Goal: Communication & Community: Answer question/provide support

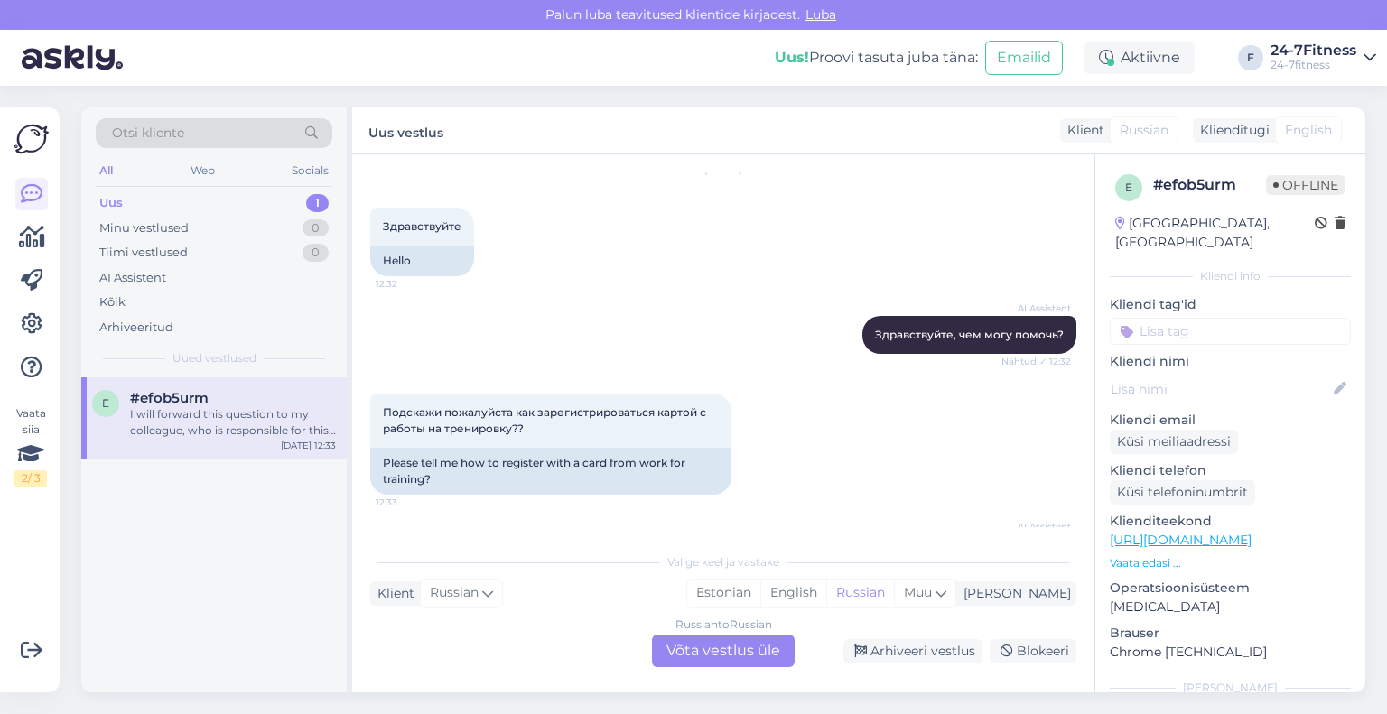
scroll to position [90, 0]
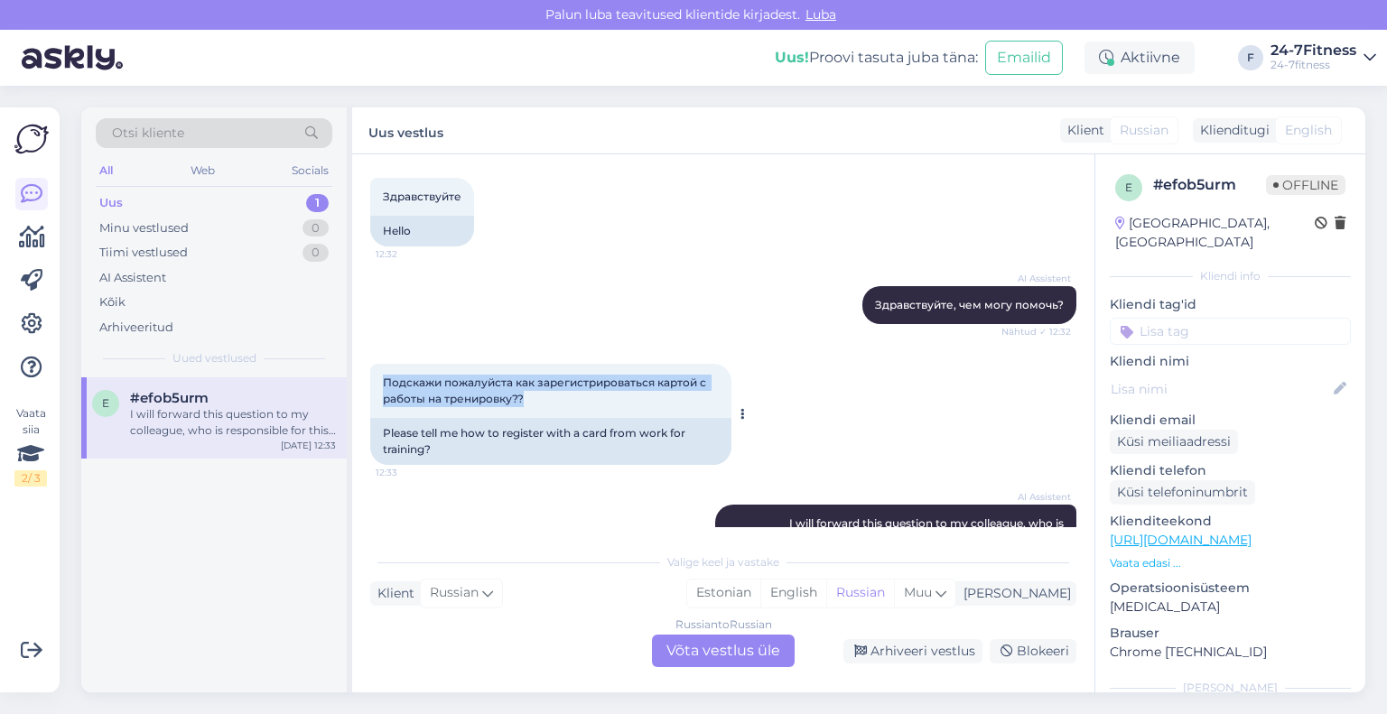
drag, startPoint x: 543, startPoint y: 400, endPoint x: 379, endPoint y: 364, distance: 167.3
click at [379, 364] on div "Подскажи пожалуйста как зарегистрироваться картой с работы на тренировку?? 12:33" at bounding box center [550, 391] width 361 height 54
copy span "Подскажи пожалуйста как зарегистрироваться картой с работы на тренировку??"
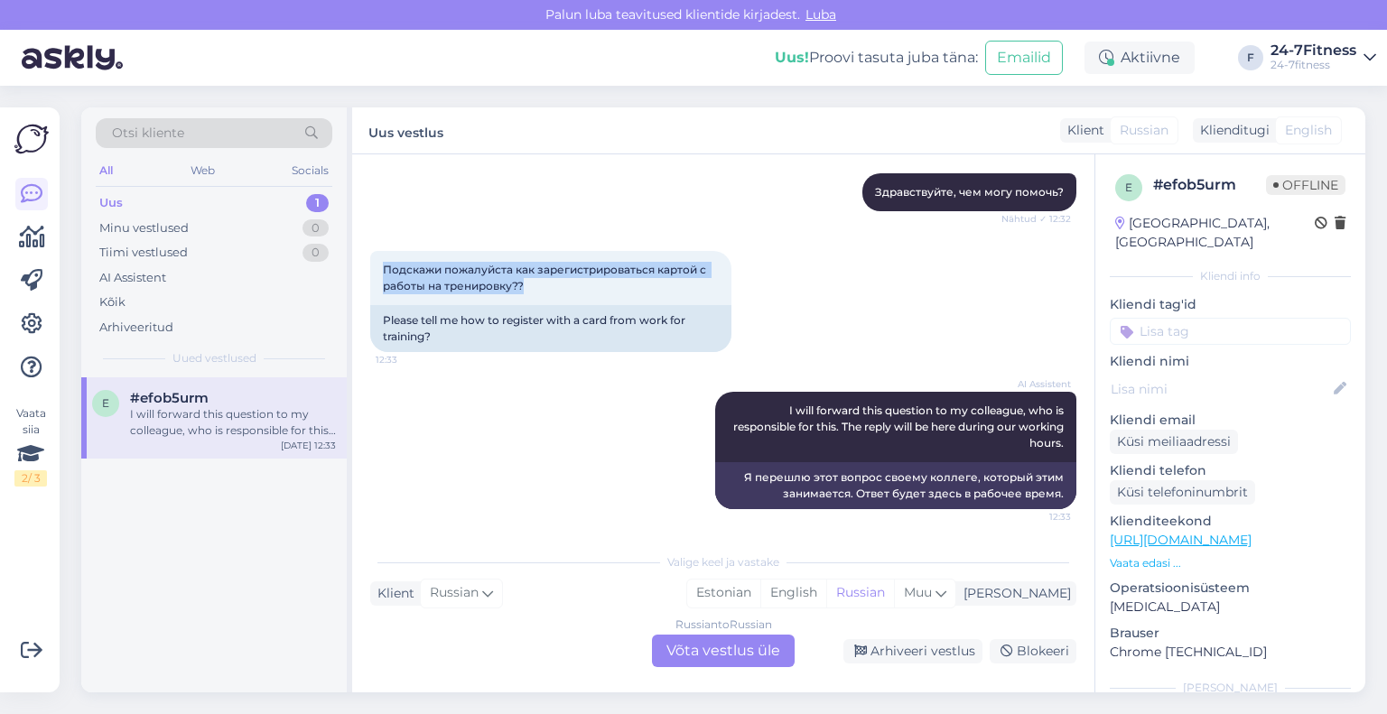
scroll to position [204, 0]
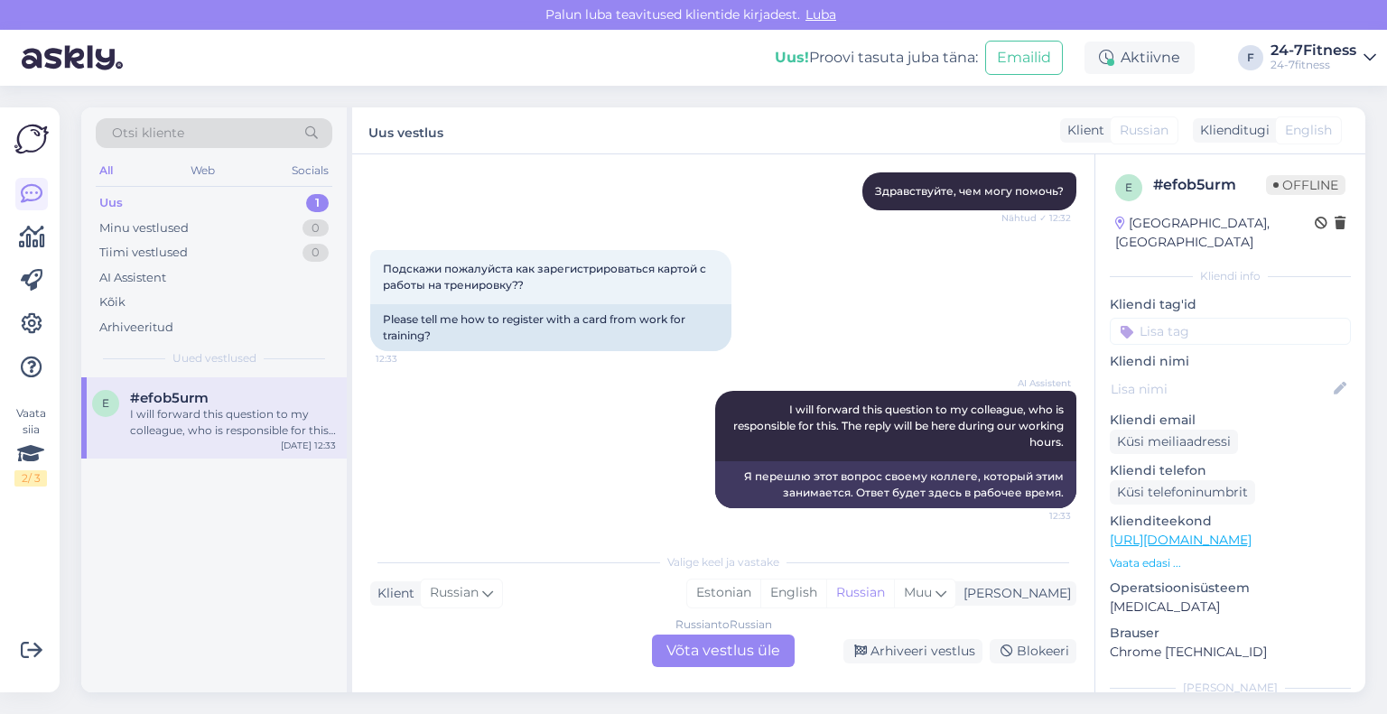
click at [701, 645] on div "Russian to Russian Võta vestlus üle" at bounding box center [723, 651] width 143 height 32
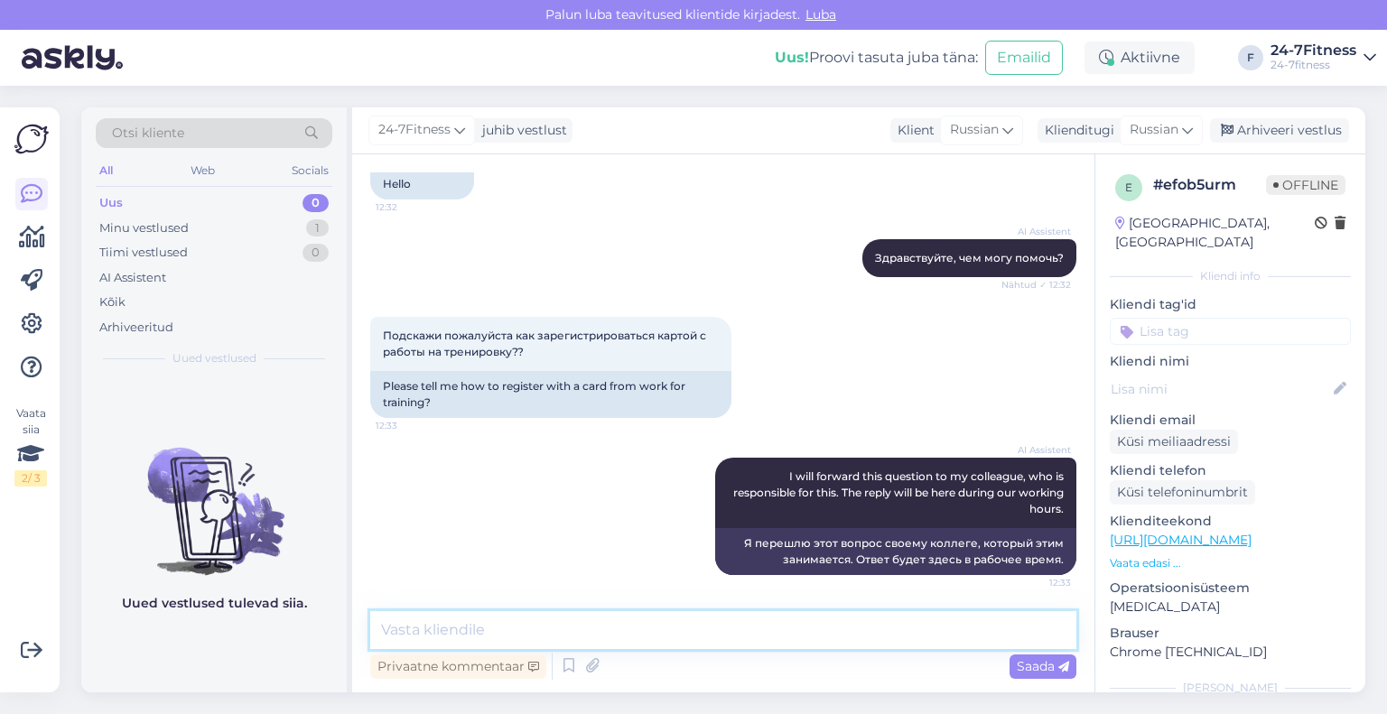
click at [756, 631] on textarea at bounding box center [723, 630] width 706 height 38
click at [1045, 129] on div "Klienditugi" at bounding box center [1075, 130] width 77 height 19
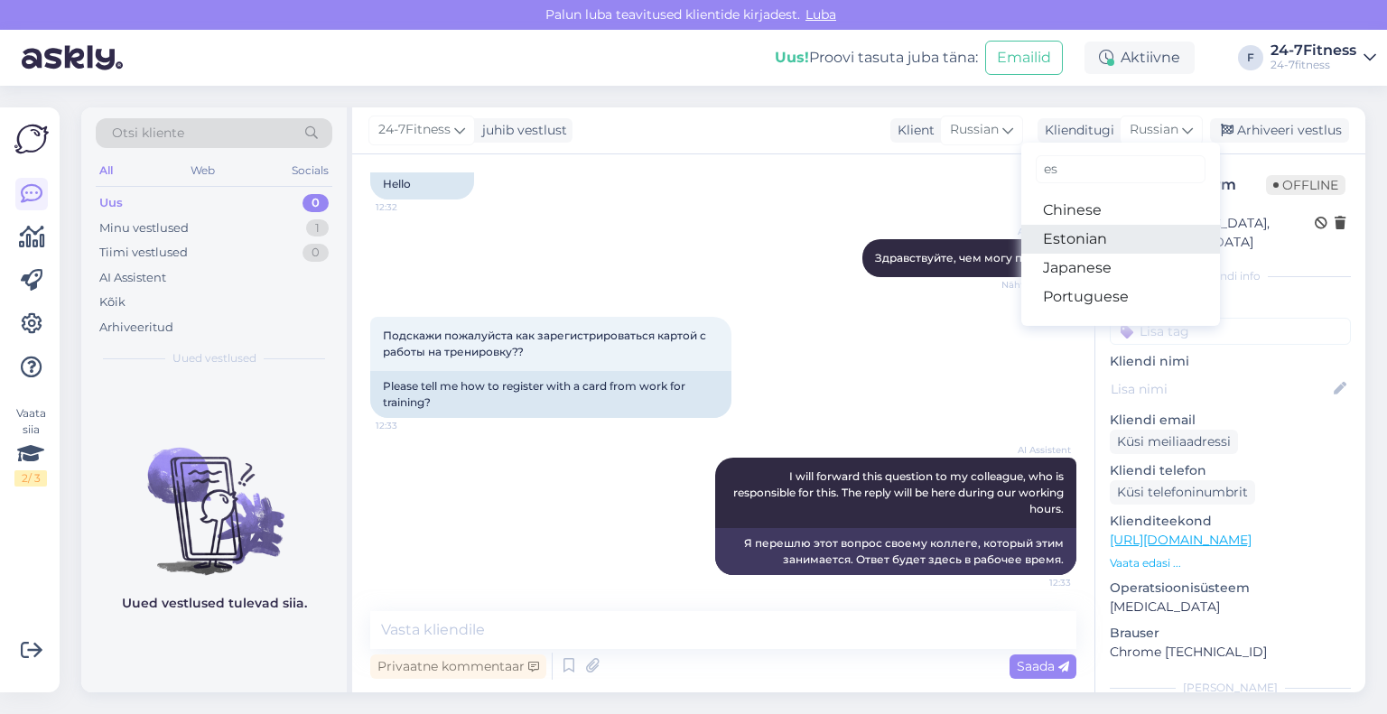
type input "es"
click at [1083, 230] on link "Estonian" at bounding box center [1120, 239] width 199 height 29
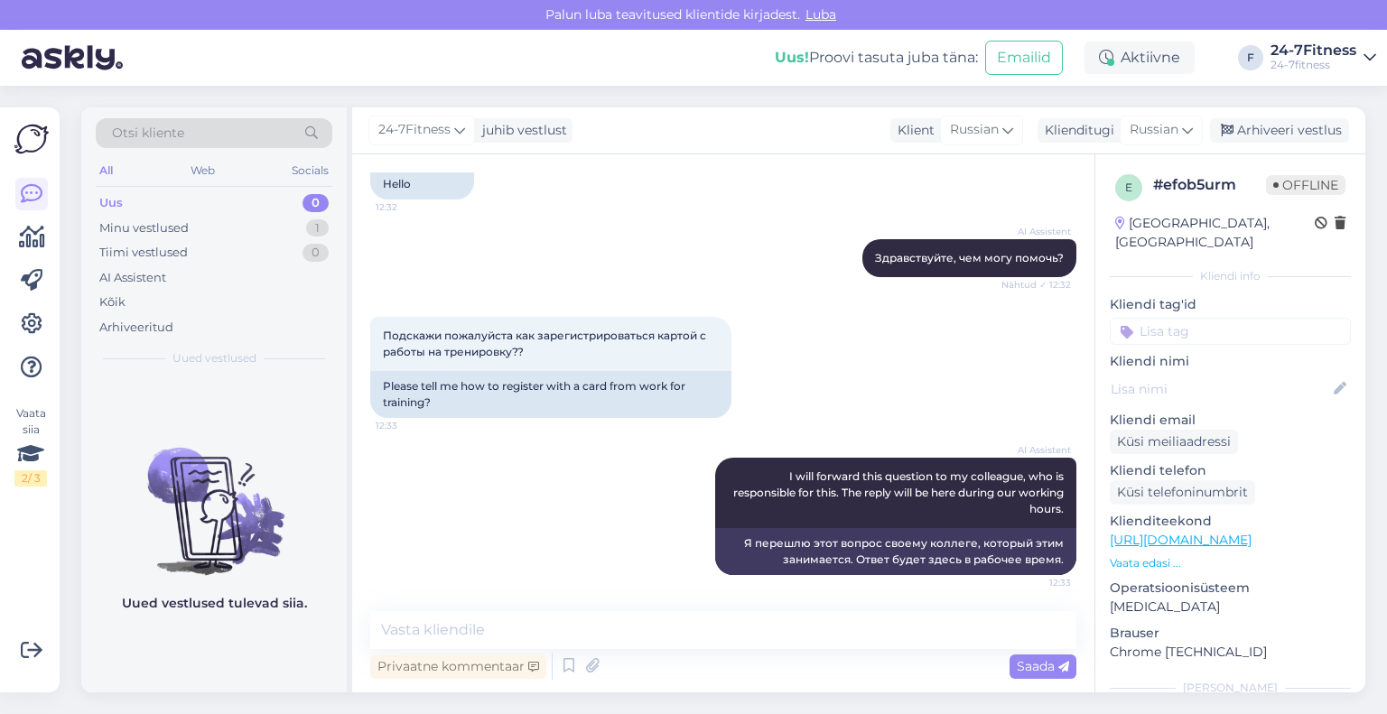
scroll to position [161, 0]
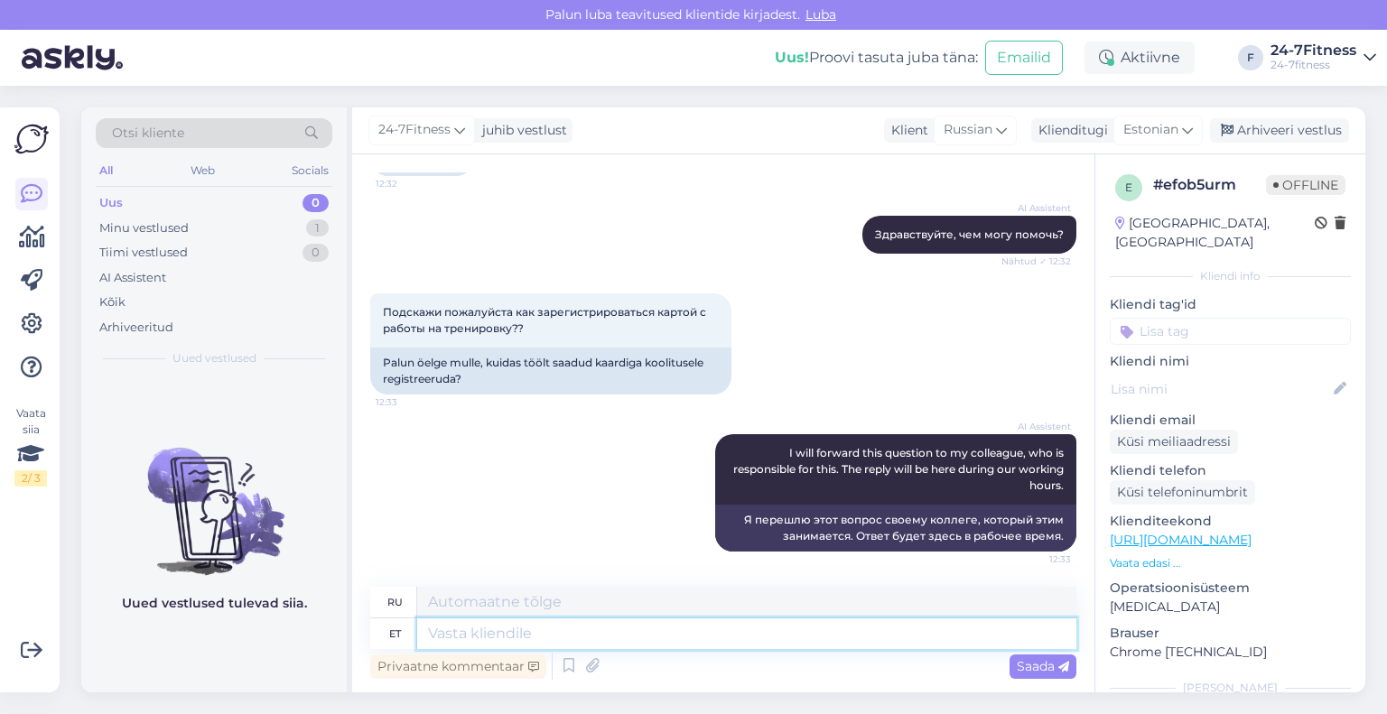
click at [670, 621] on textarea at bounding box center [746, 633] width 659 height 31
paste textarea "Tere! Täname Teid pöördumise eest! Palun täpsustage, mida Te [PERSON_NAME] silm…"
type textarea "Tere! Täname Teid pöördumise eest! Palun täpsustage, mida Te [PERSON_NAME] silm…"
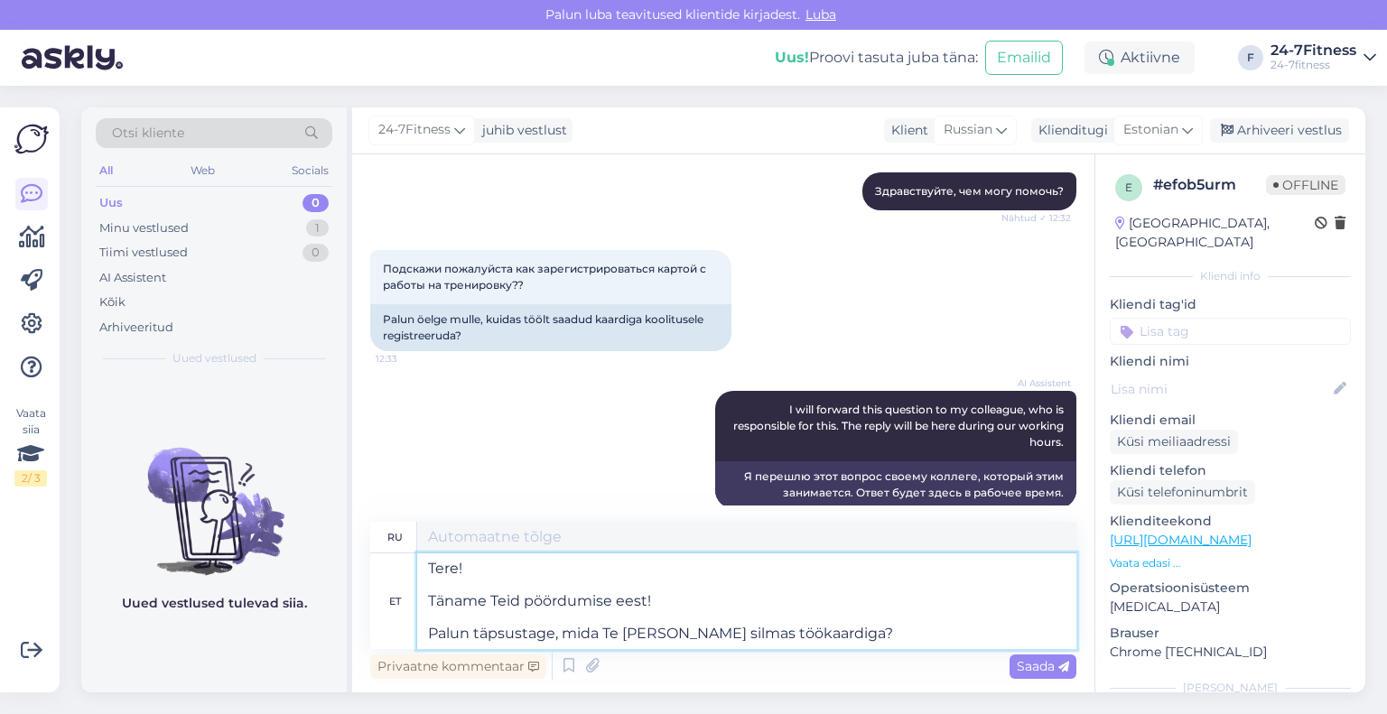
type textarea "Здравствуйте! Спасибо, что связались с нами! Уточните, пожалуйста, что вы подра…"
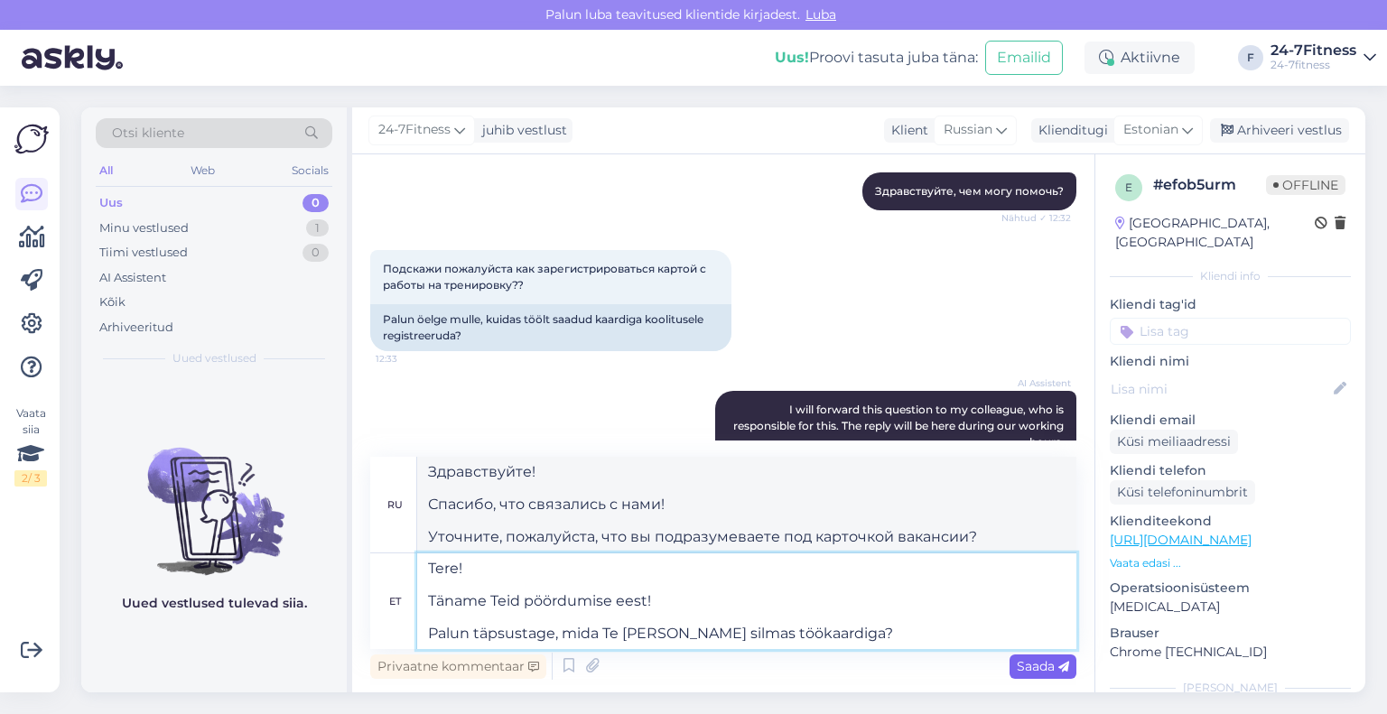
type textarea "Tere! Täname Teid pöördumise eest! Palun täpsustage, mida Te [PERSON_NAME] silm…"
click at [1022, 664] on span "Saada" at bounding box center [1042, 666] width 52 height 16
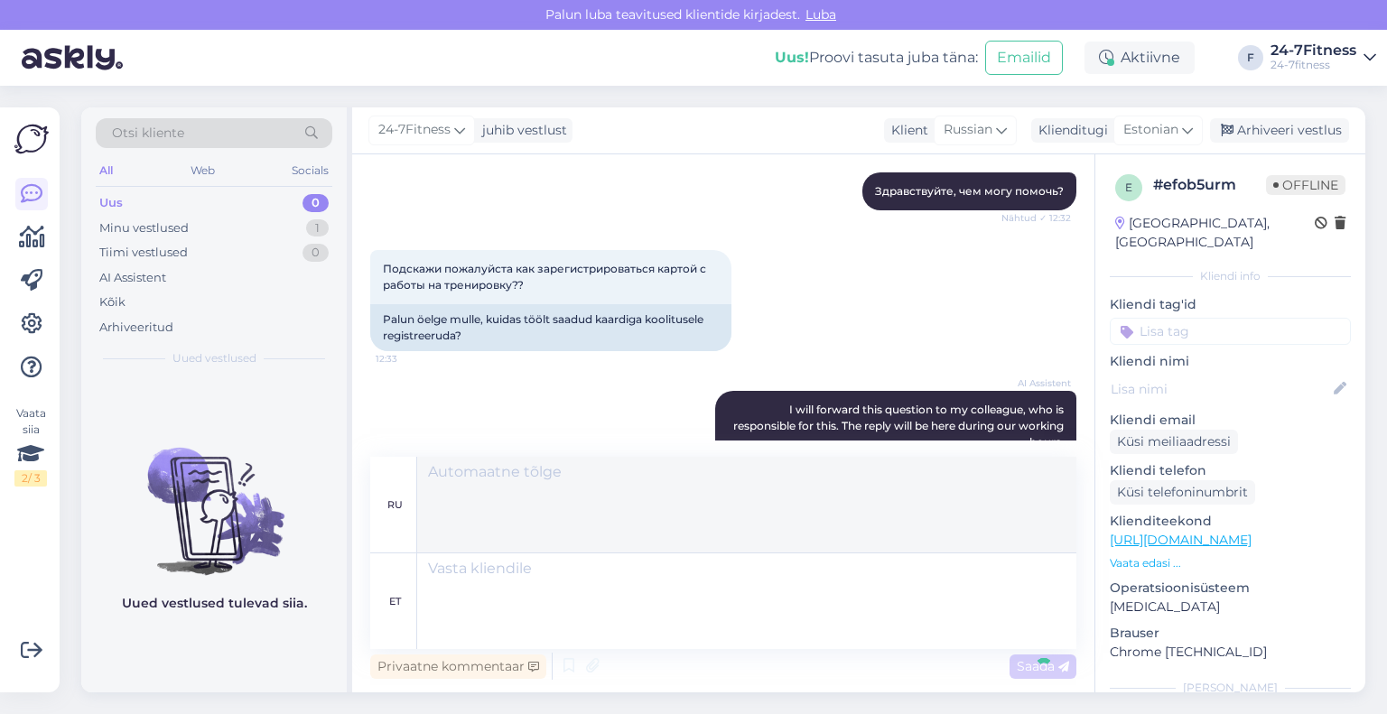
scroll to position [415, 0]
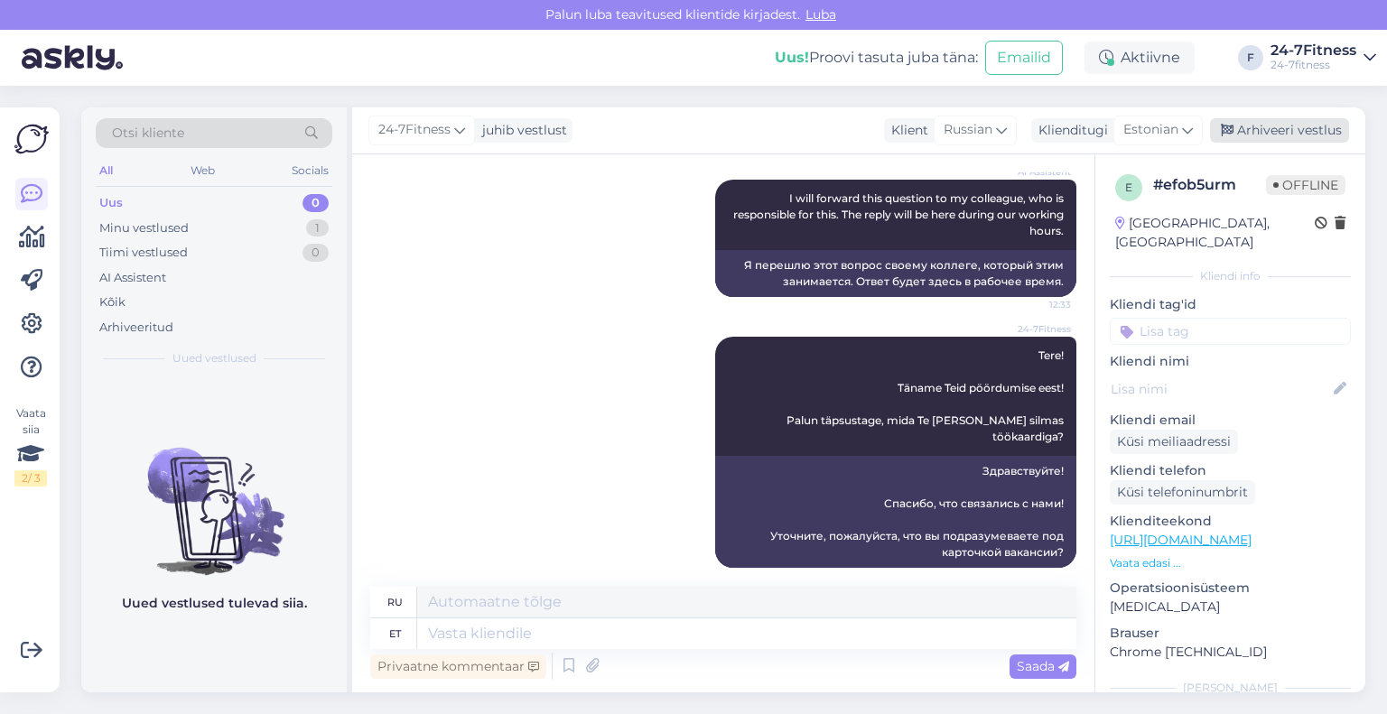
click at [1273, 134] on div "Arhiveeri vestlus" at bounding box center [1279, 130] width 139 height 24
